Goal: Find specific page/section: Find specific page/section

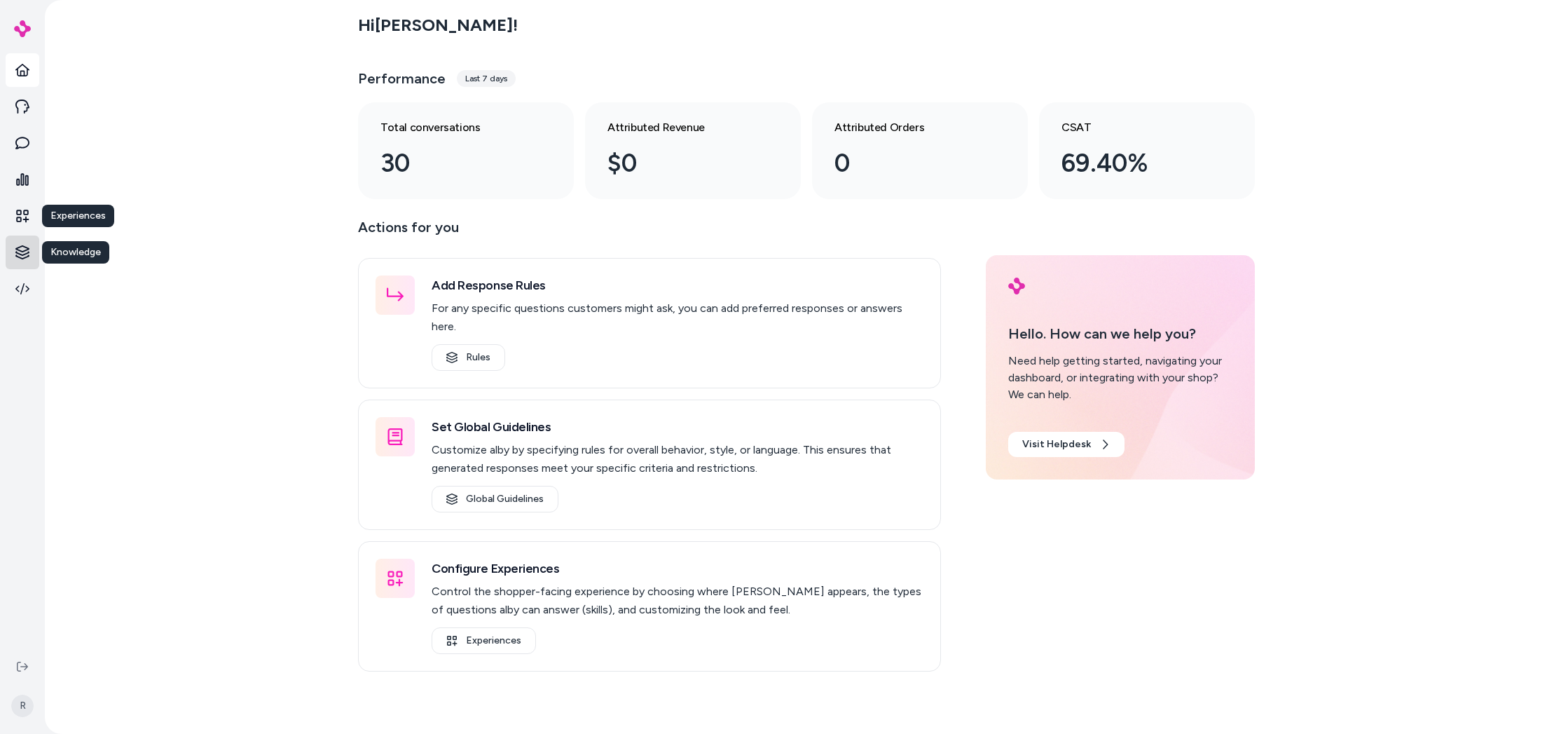
click at [23, 249] on html "Experiences Experiences Knowledge Knowledge R Hi [PERSON_NAME] ! Performance La…" at bounding box center [784, 367] width 1568 height 734
click at [66, 251] on p "Products" at bounding box center [79, 252] width 42 height 14
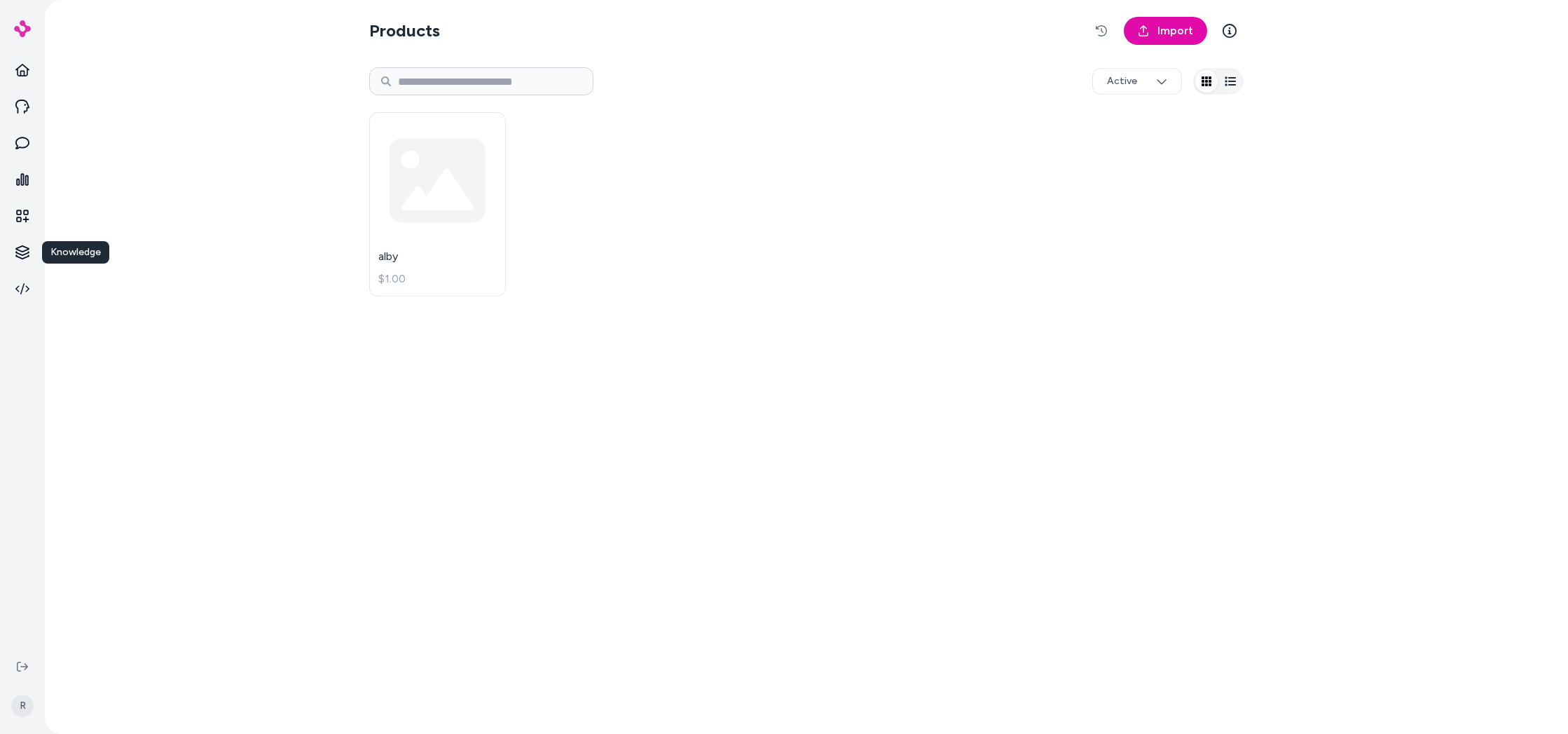
drag, startPoint x: 1122, startPoint y: 171, endPoint x: 799, endPoint y: 204, distance: 324.7
click at [1122, 171] on div "alby $1.00" at bounding box center [807, 204] width 874 height 201
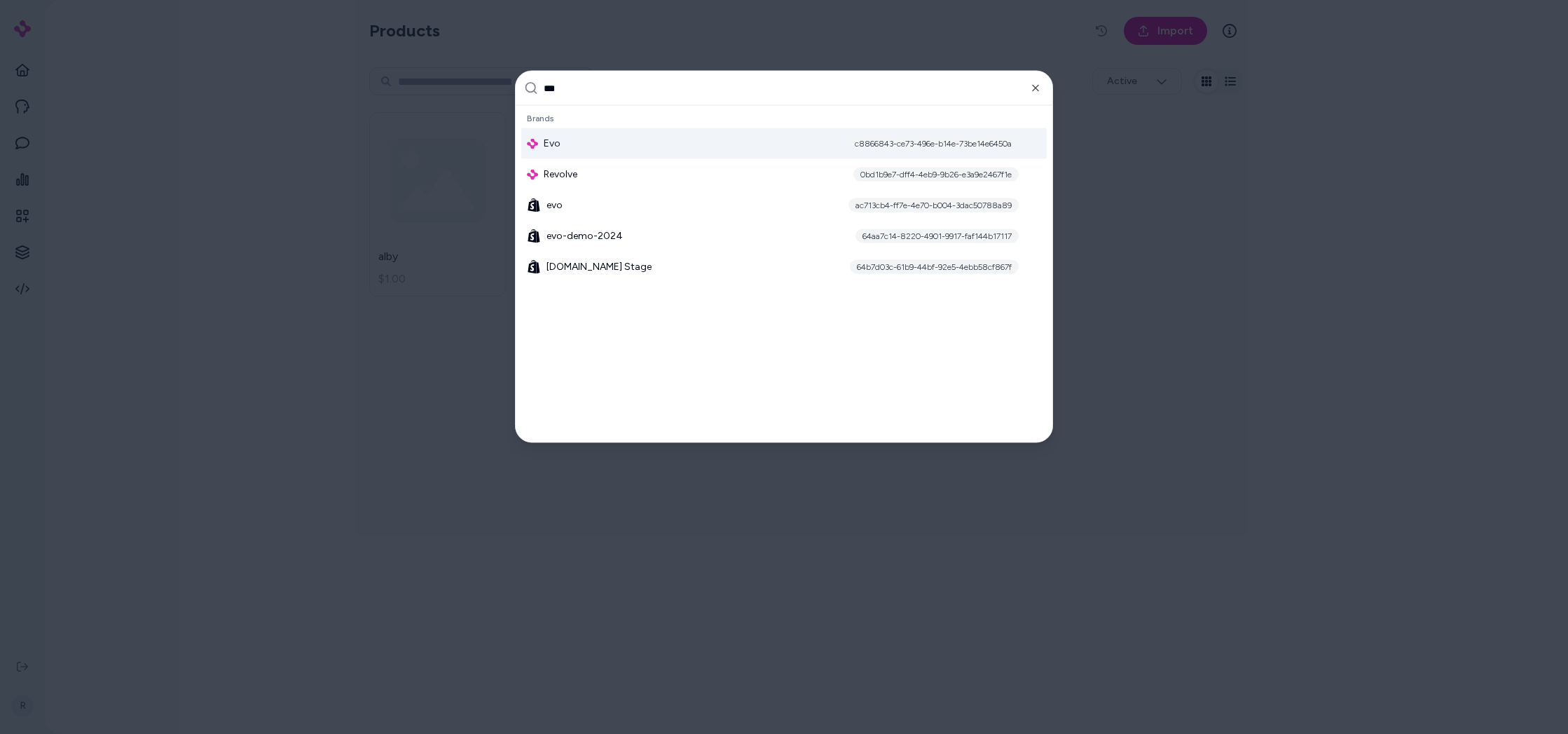
type input "***"
click at [583, 131] on div "Evo c8866843-ce73-496e-b14e-73be14e6450a" at bounding box center [783, 143] width 525 height 31
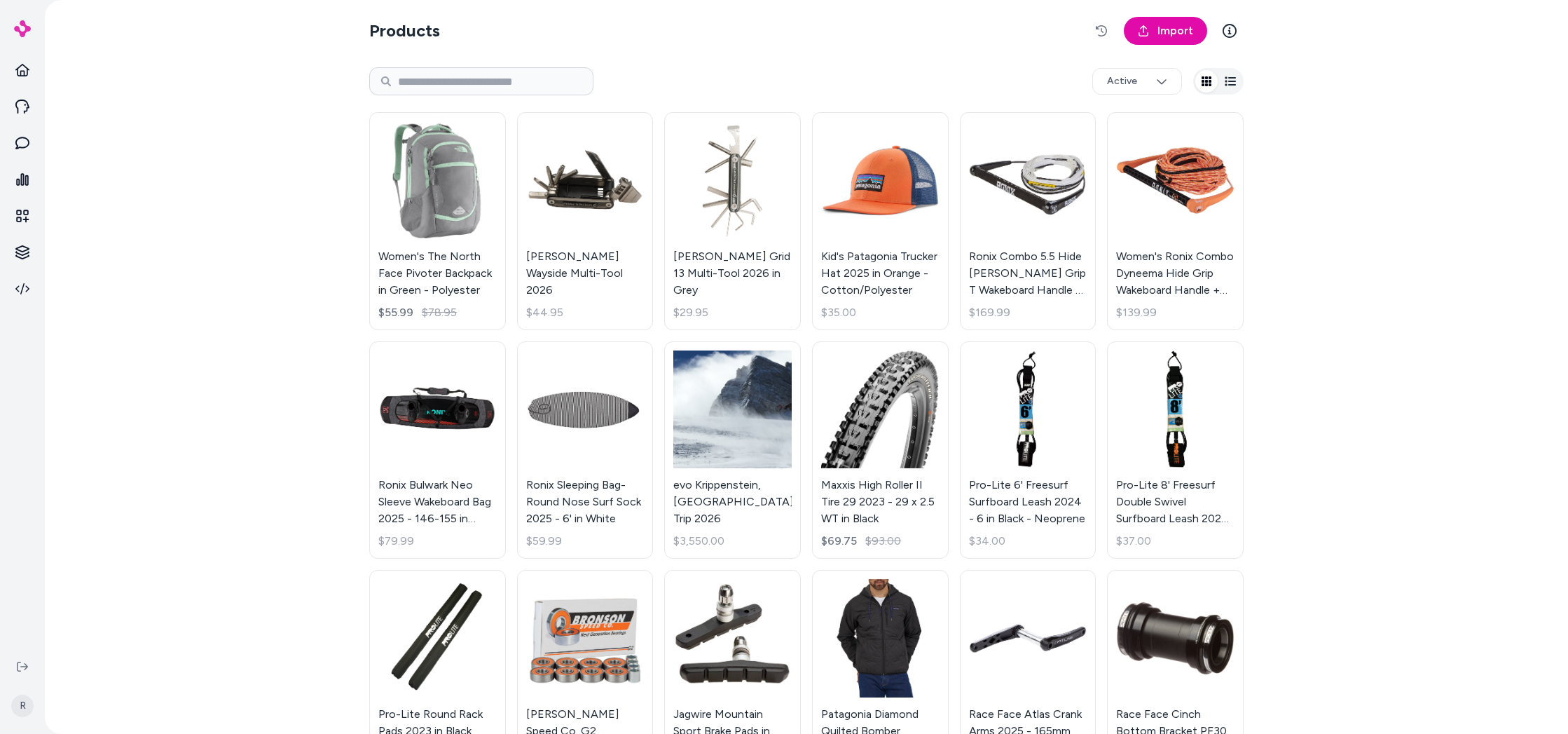
click at [1414, 251] on div "Products Import Active Women's The North Face Pivoter Backpack in Green - Polye…" at bounding box center [807, 367] width 1523 height 734
click at [622, 67] on div "Active" at bounding box center [807, 81] width 874 height 45
click at [1235, 78] on button "button" at bounding box center [1230, 81] width 23 height 23
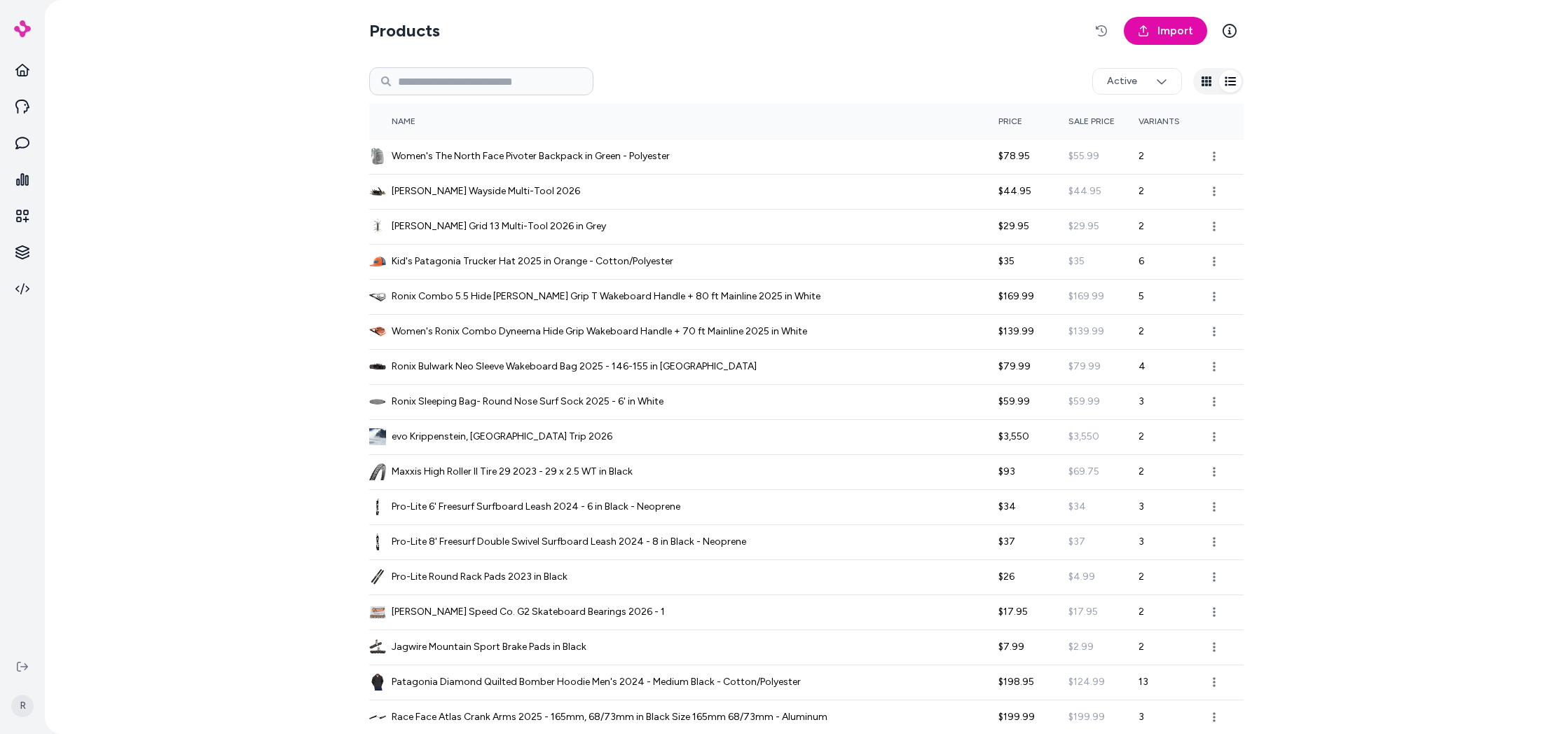
click at [709, 39] on section "Products Import" at bounding box center [807, 31] width 874 height 40
click at [760, 84] on div "Active" at bounding box center [807, 81] width 874 height 45
